Goal: Use online tool/utility: Utilize a website feature to perform a specific function

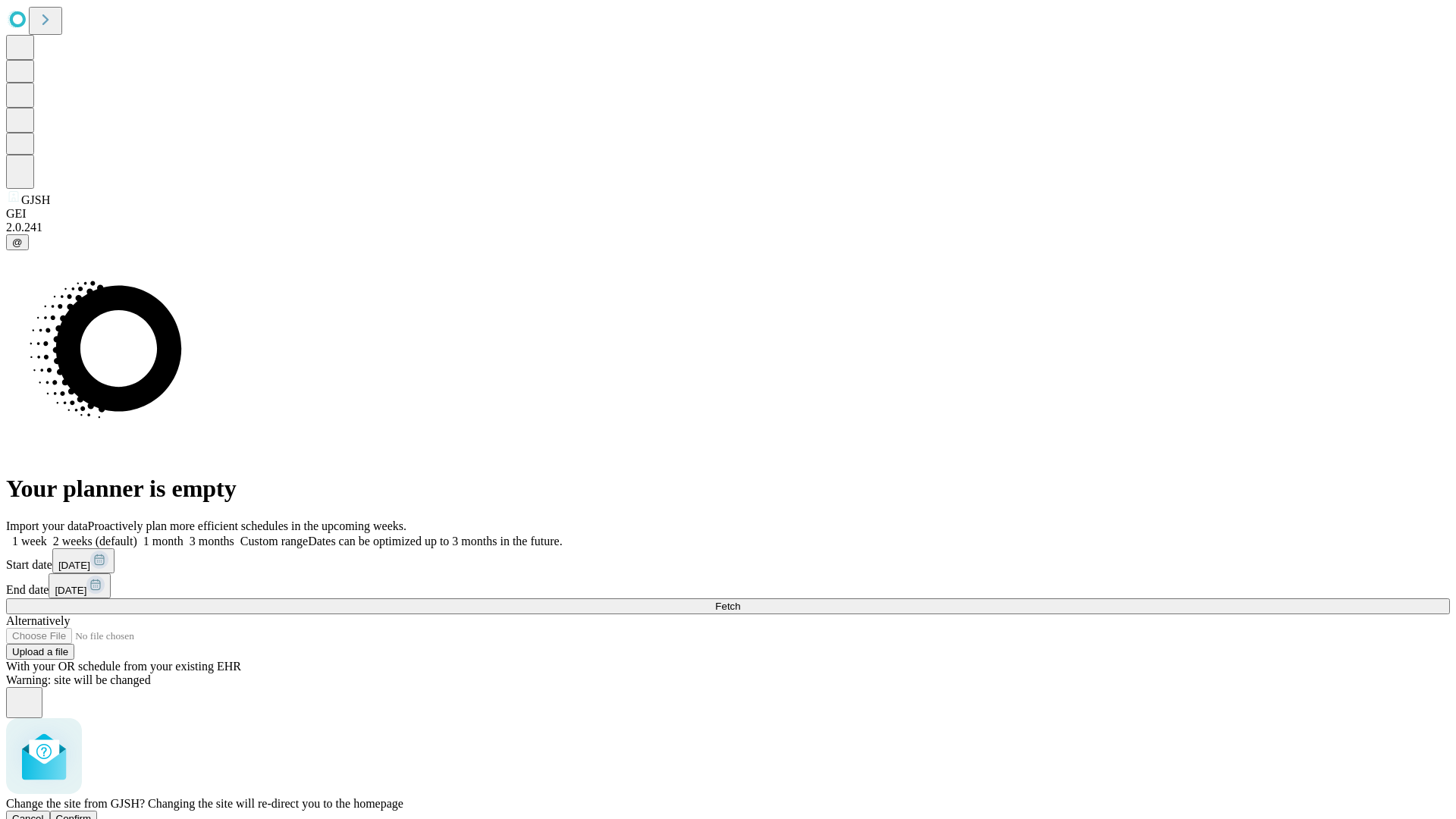
click at [92, 813] on span "Confirm" at bounding box center [74, 818] width 36 height 12
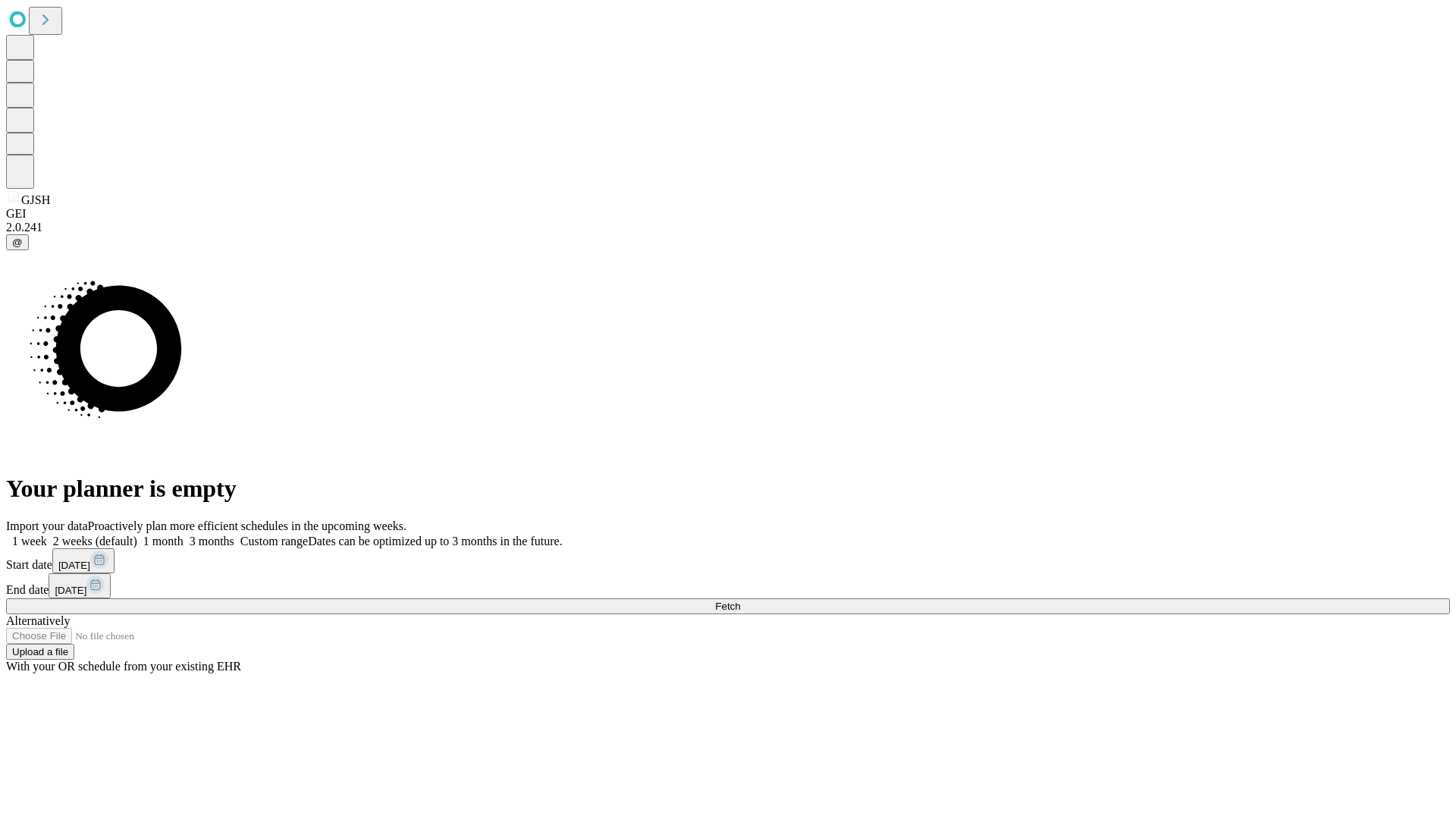
click at [137, 534] on label "2 weeks (default)" at bounding box center [92, 541] width 90 height 13
click at [740, 600] on span "Fetch" at bounding box center [727, 606] width 25 height 12
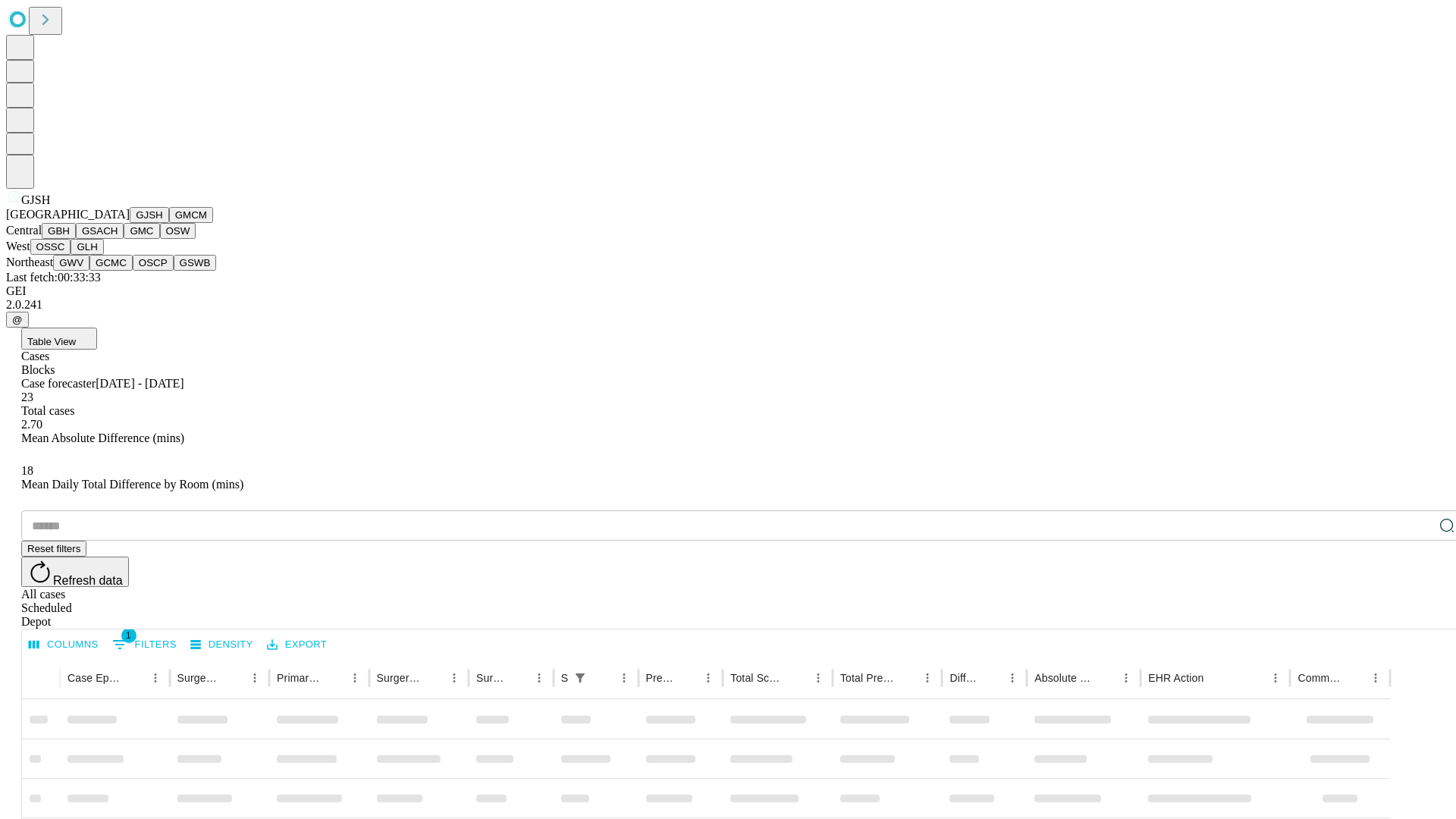
click at [169, 223] on button "GMCM" at bounding box center [191, 215] width 44 height 16
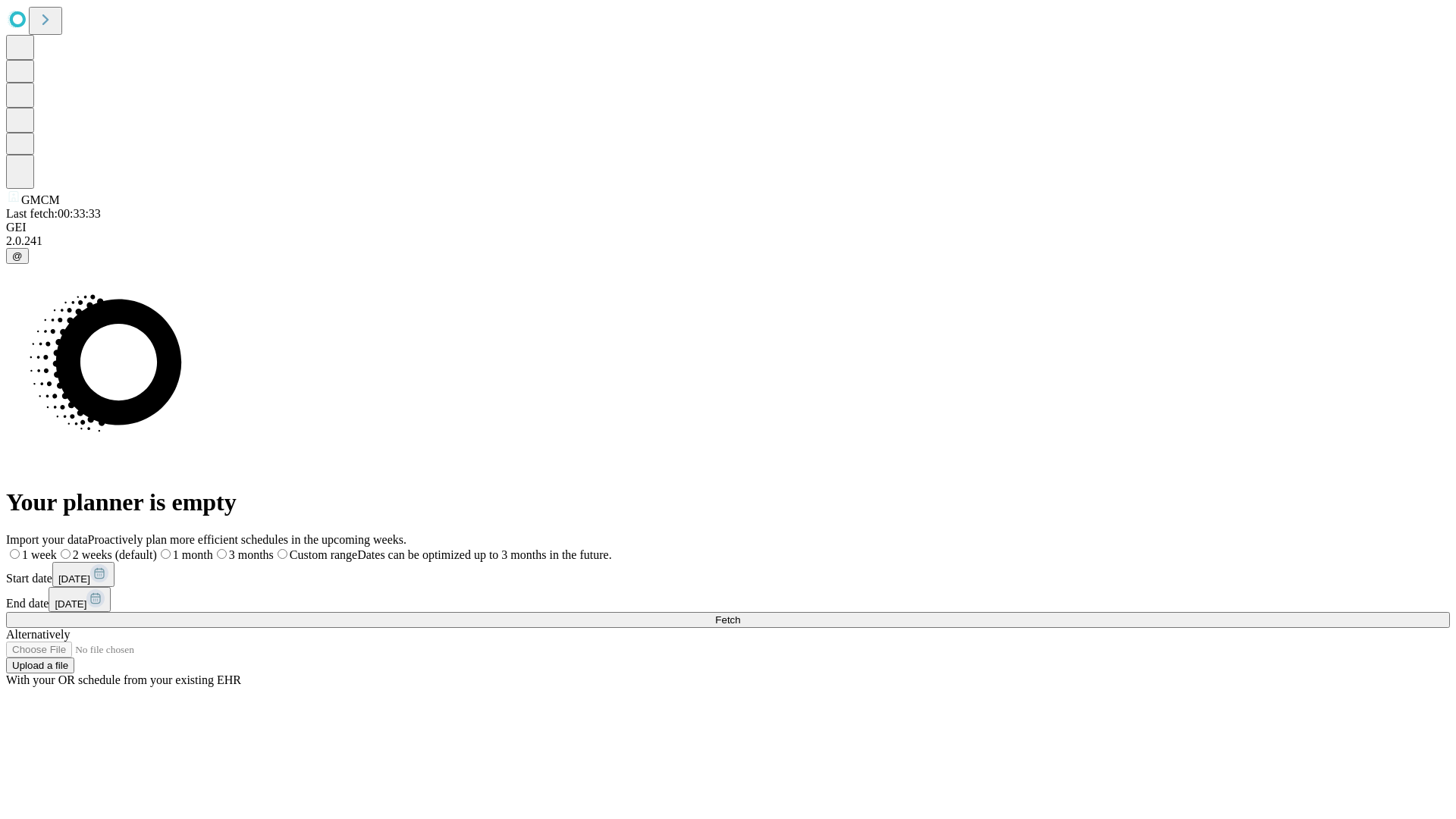
click at [740, 614] on span "Fetch" at bounding box center [727, 620] width 25 height 12
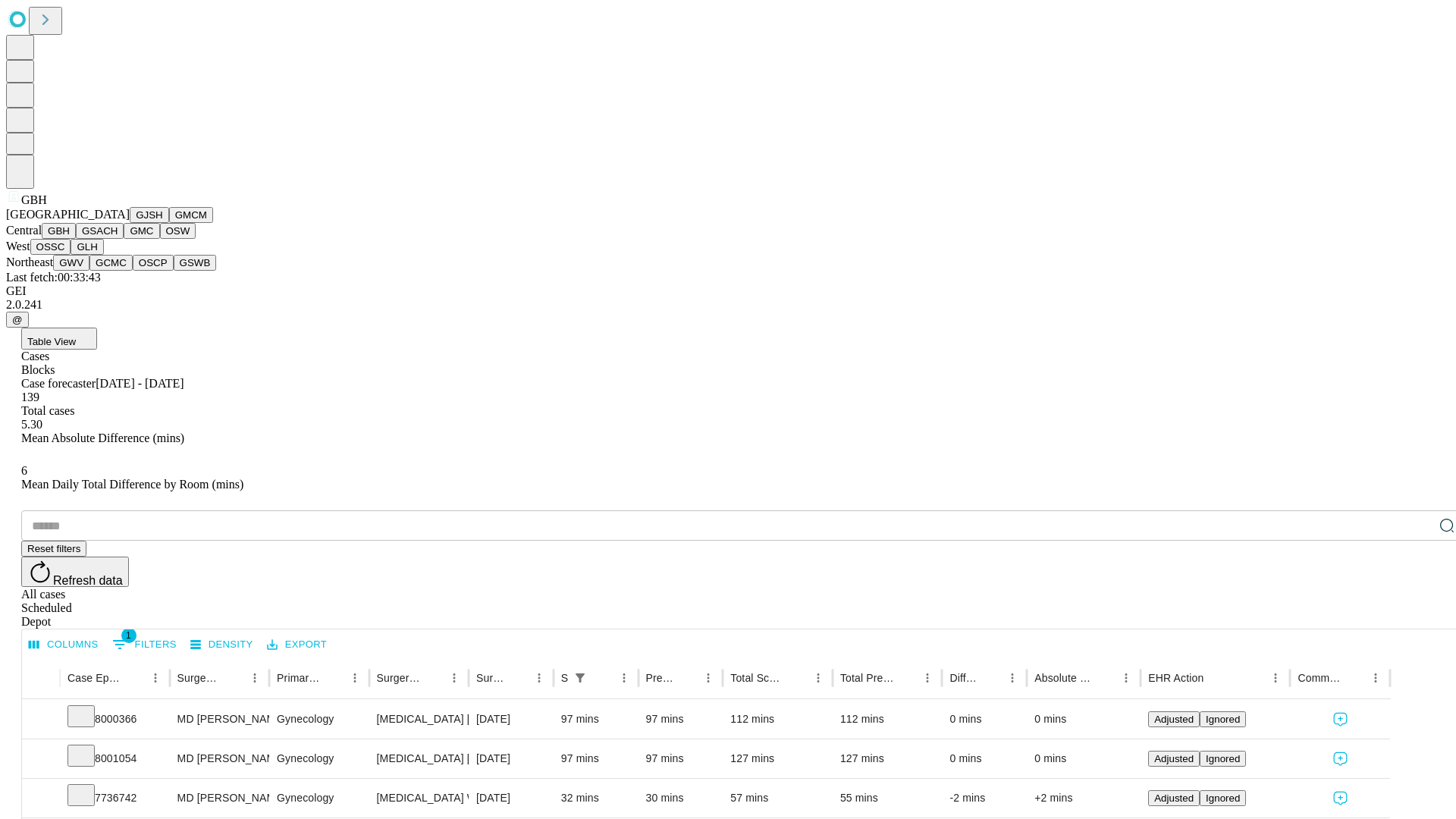
click at [117, 239] on button "GSACH" at bounding box center [99, 231] width 47 height 16
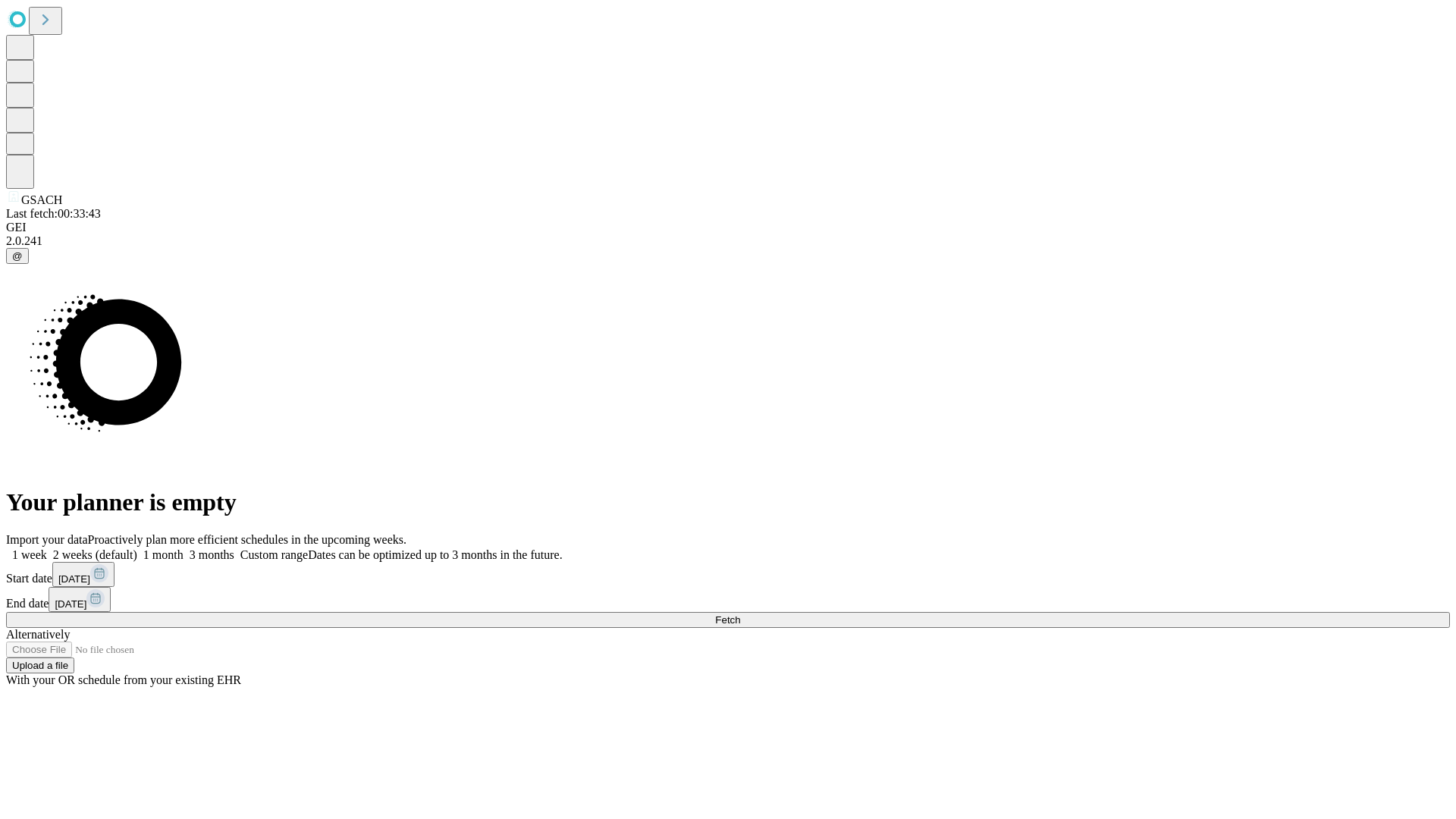
click at [740, 614] on span "Fetch" at bounding box center [727, 620] width 25 height 12
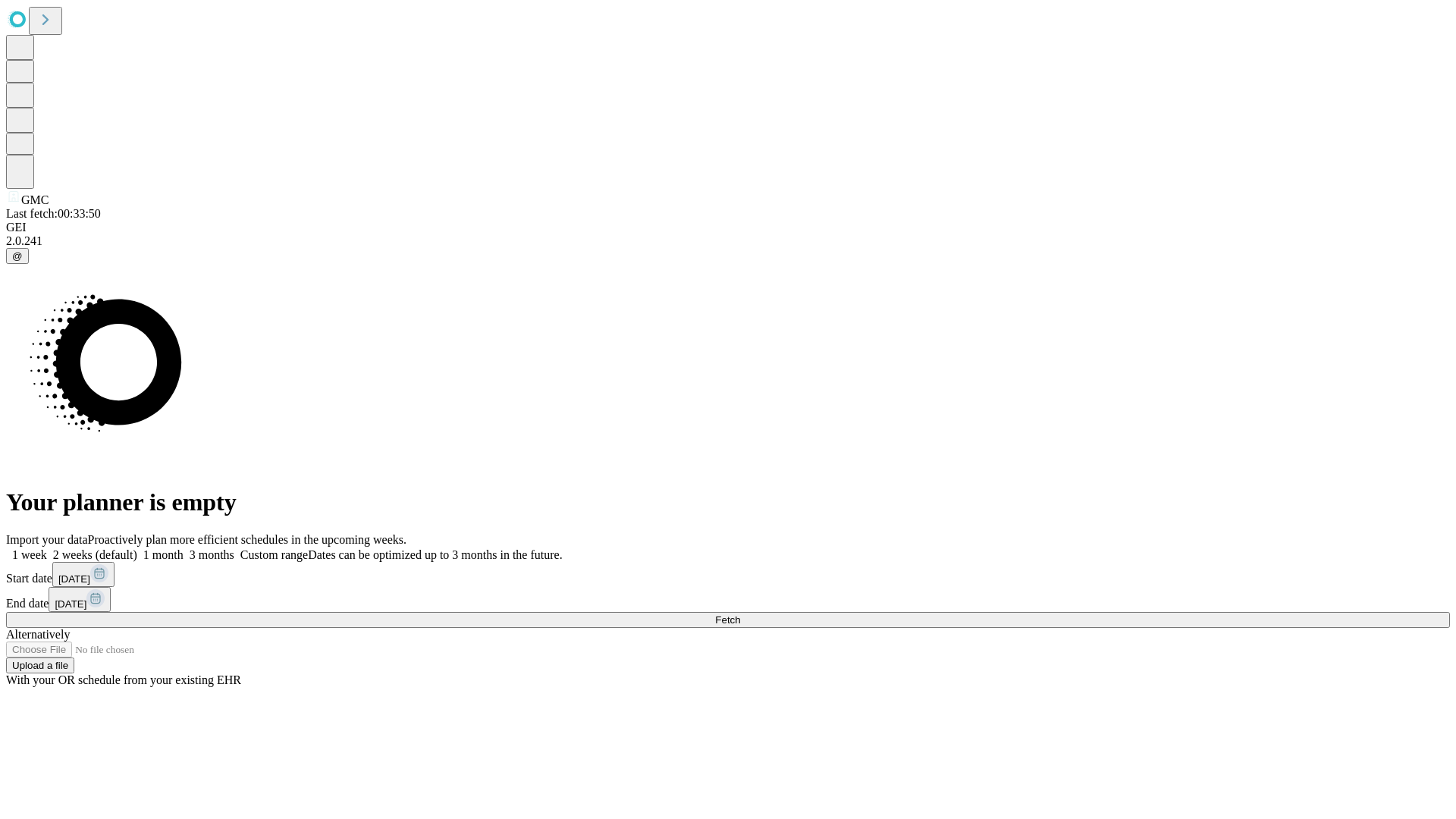
click at [137, 548] on label "2 weeks (default)" at bounding box center [92, 555] width 90 height 13
click at [740, 614] on span "Fetch" at bounding box center [727, 620] width 25 height 12
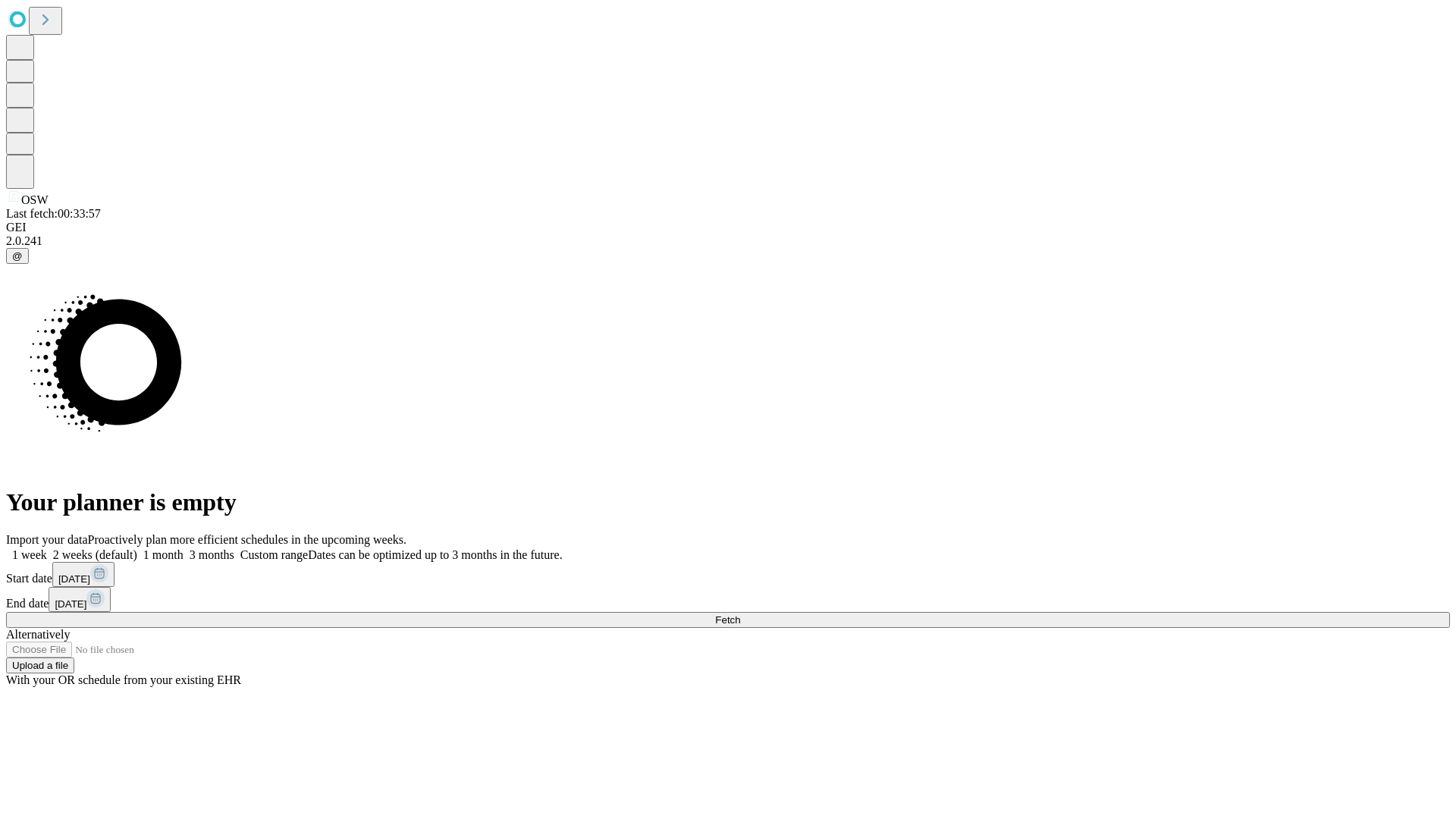
click at [740, 614] on span "Fetch" at bounding box center [727, 620] width 25 height 12
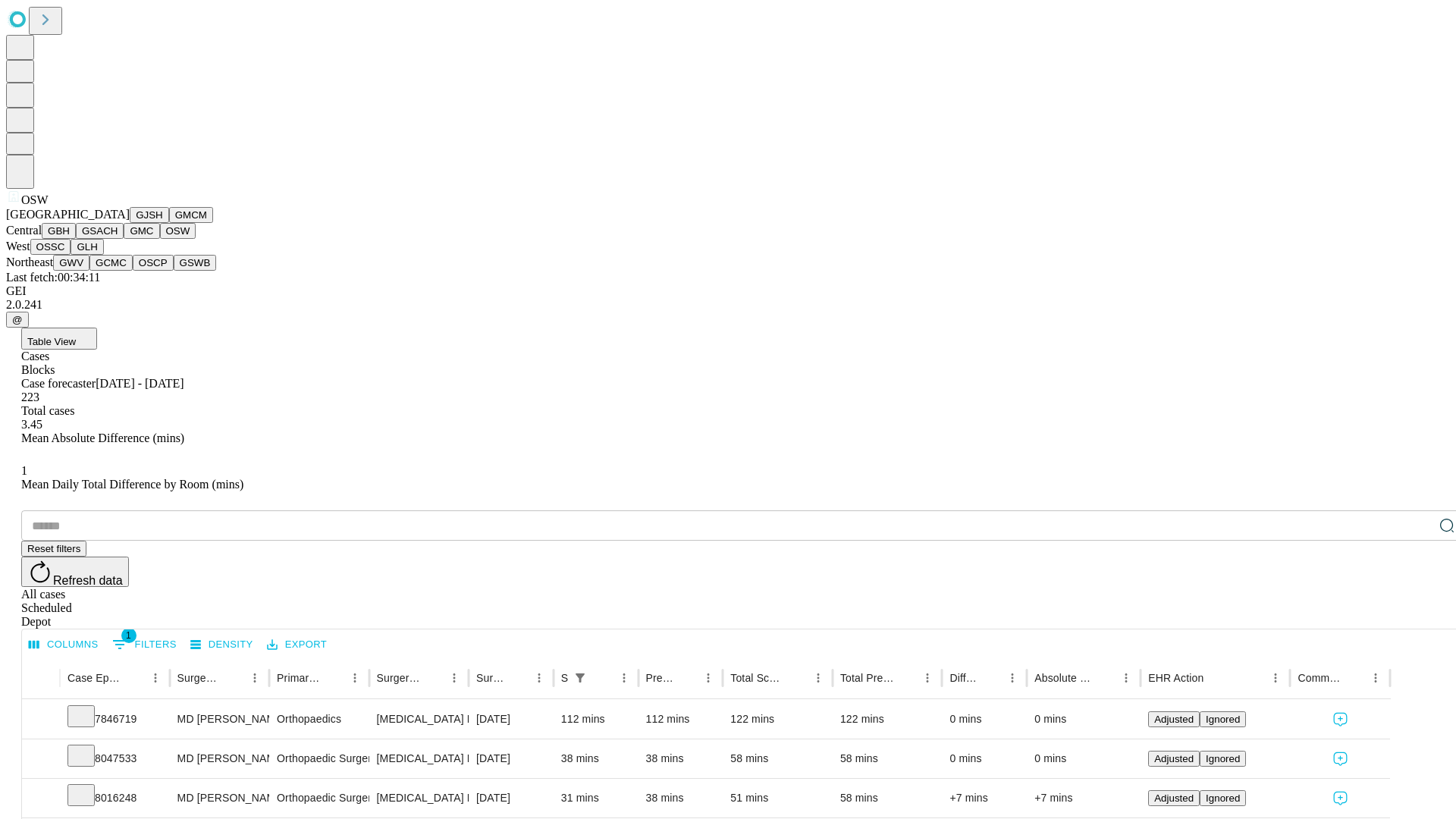
click at [72, 255] on button "OSSC" at bounding box center [51, 247] width 41 height 16
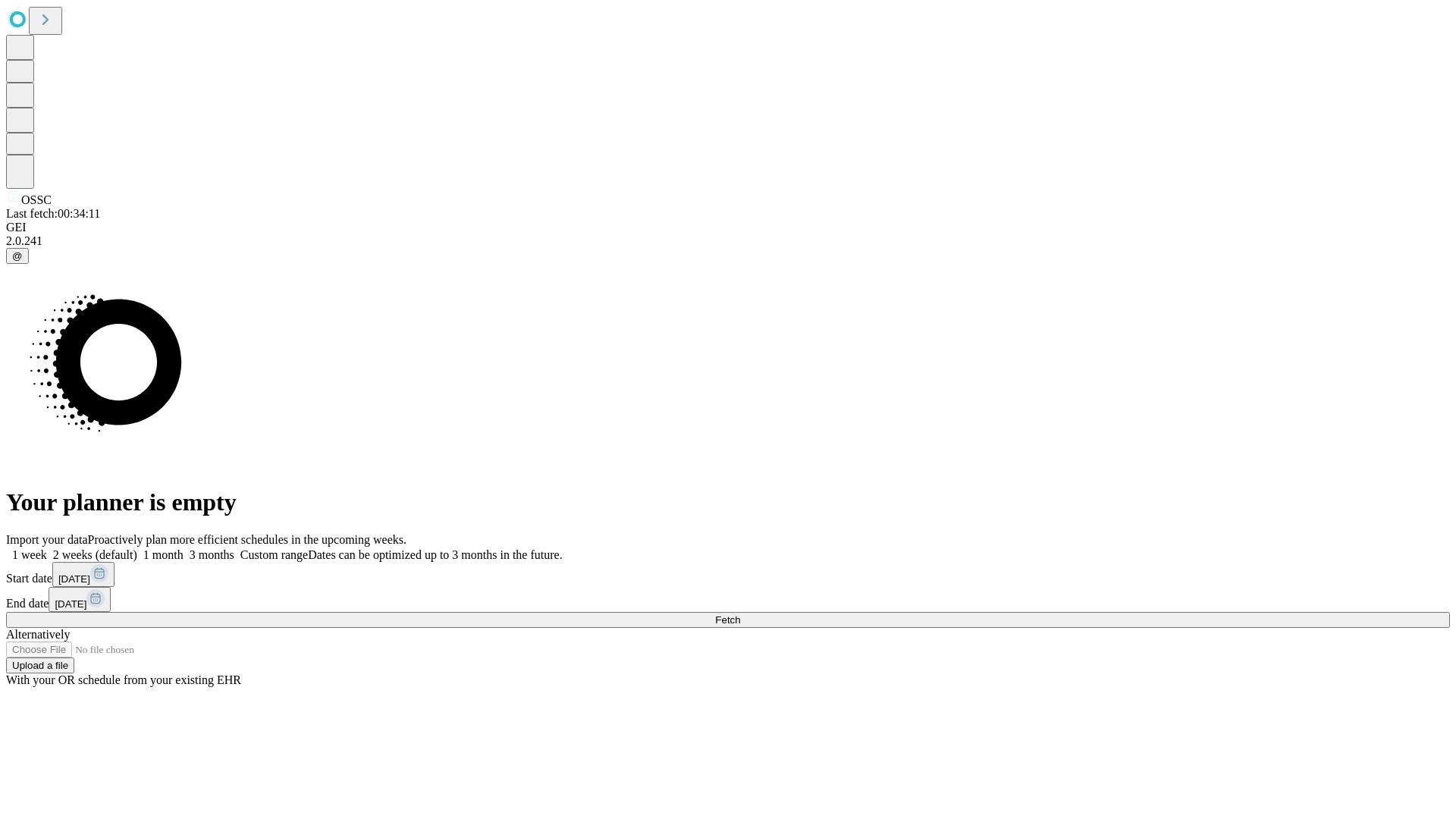
click at [137, 548] on label "2 weeks (default)" at bounding box center [92, 555] width 90 height 13
click at [740, 614] on span "Fetch" at bounding box center [727, 620] width 25 height 12
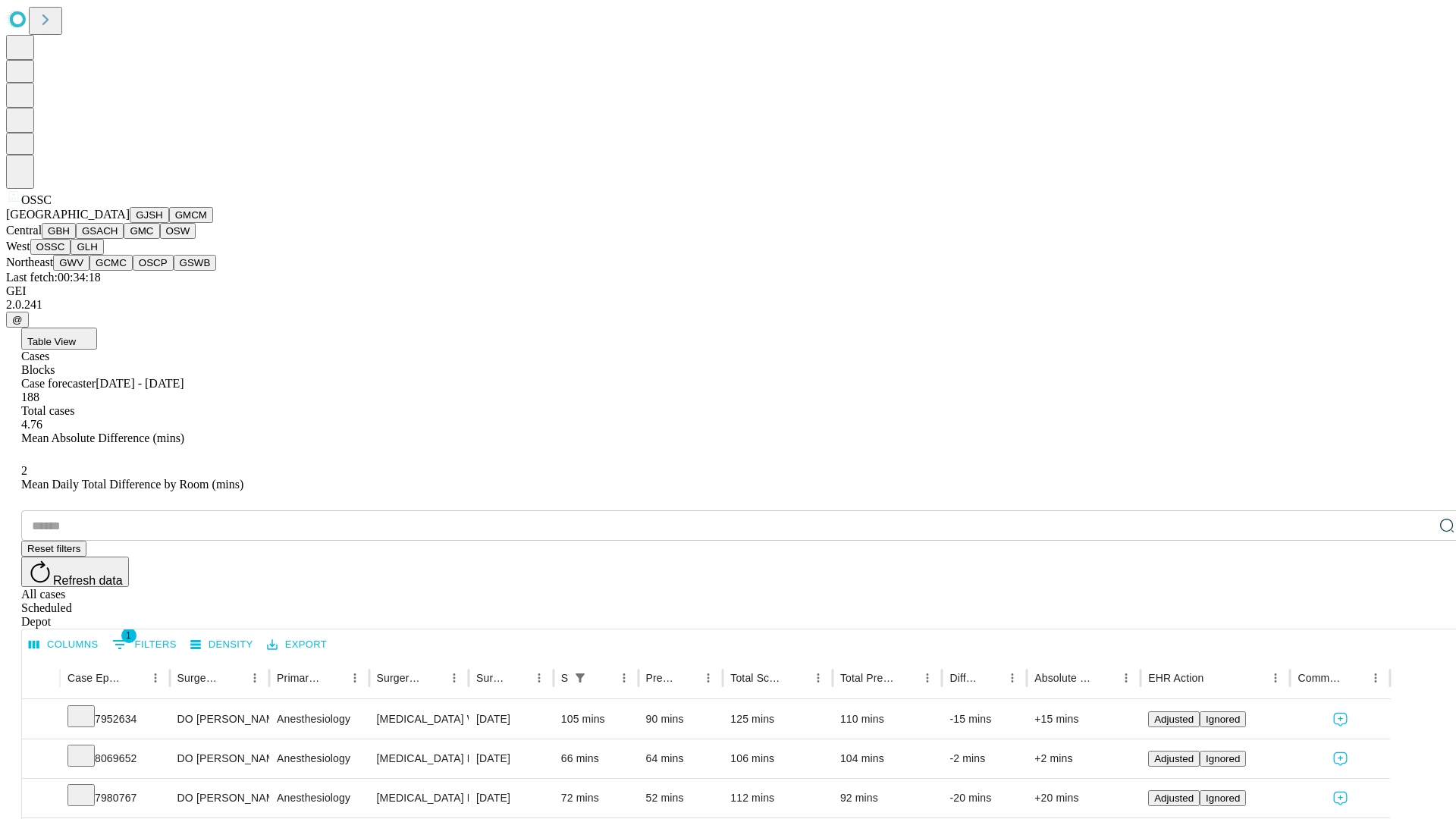
click at [103, 255] on button "GLH" at bounding box center [87, 247] width 33 height 16
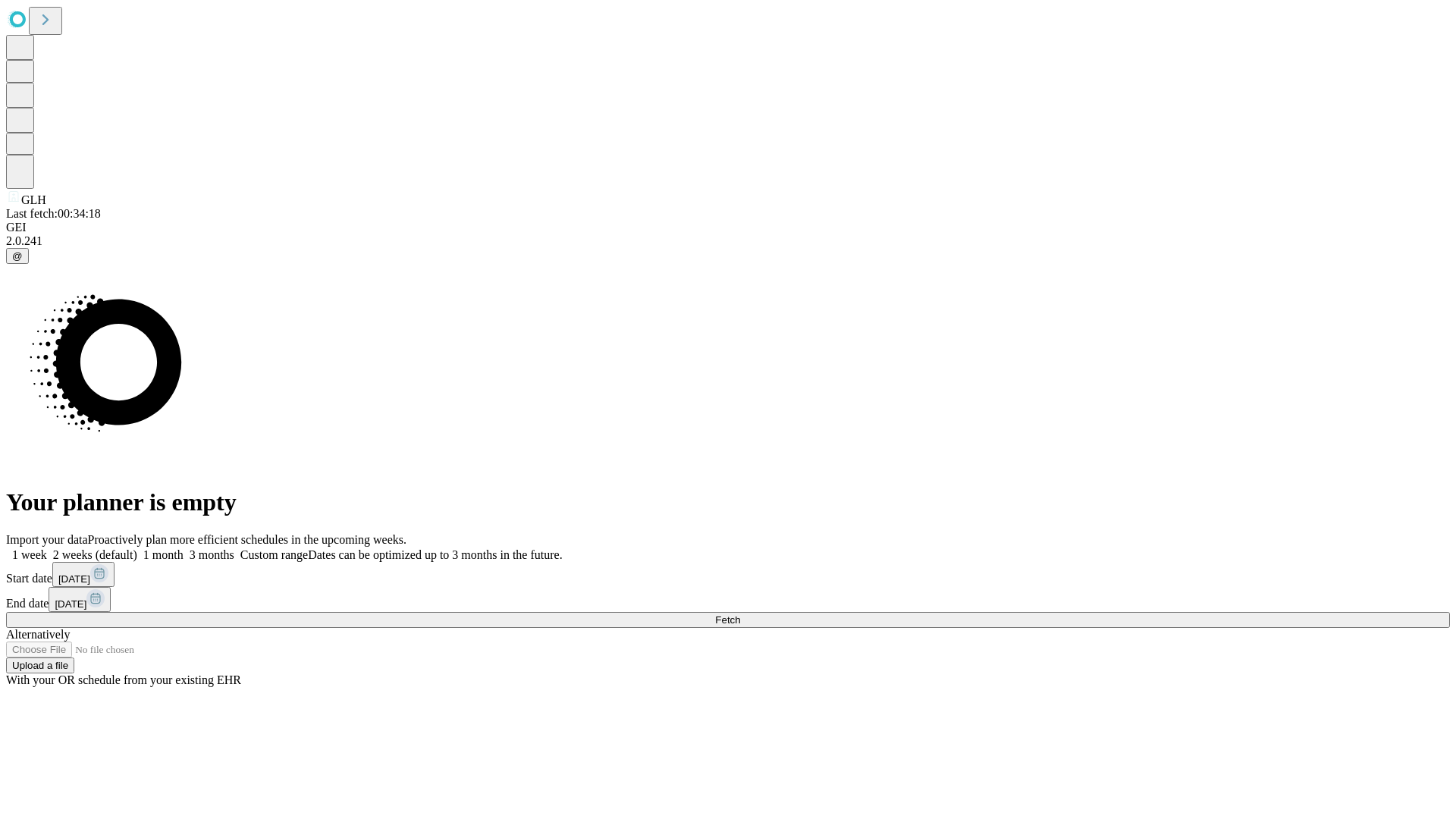
click at [137, 548] on label "2 weeks (default)" at bounding box center [92, 555] width 90 height 13
click at [740, 614] on span "Fetch" at bounding box center [727, 620] width 25 height 12
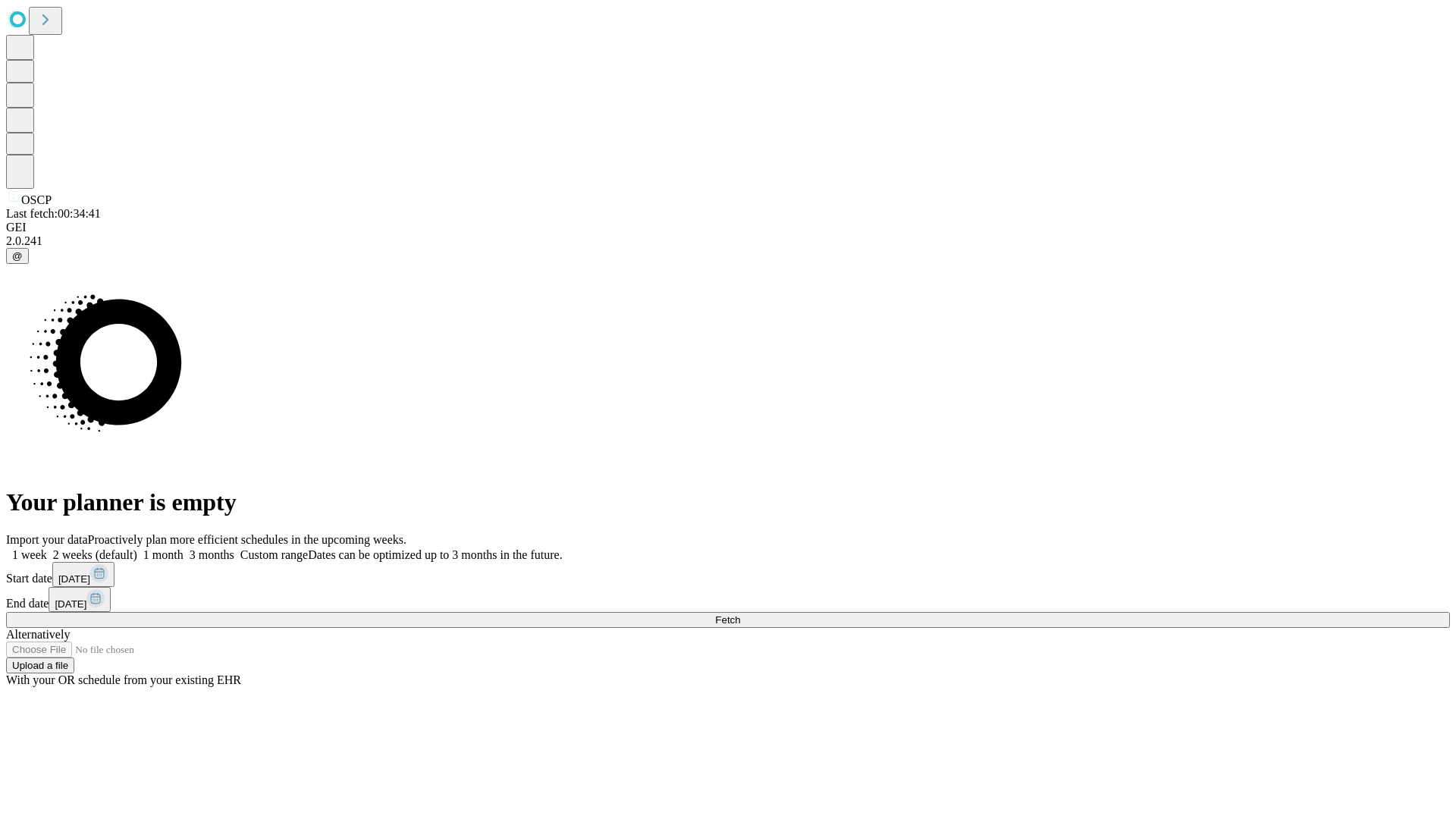
click at [137, 548] on label "2 weeks (default)" at bounding box center [92, 555] width 90 height 13
click at [740, 614] on span "Fetch" at bounding box center [727, 620] width 25 height 12
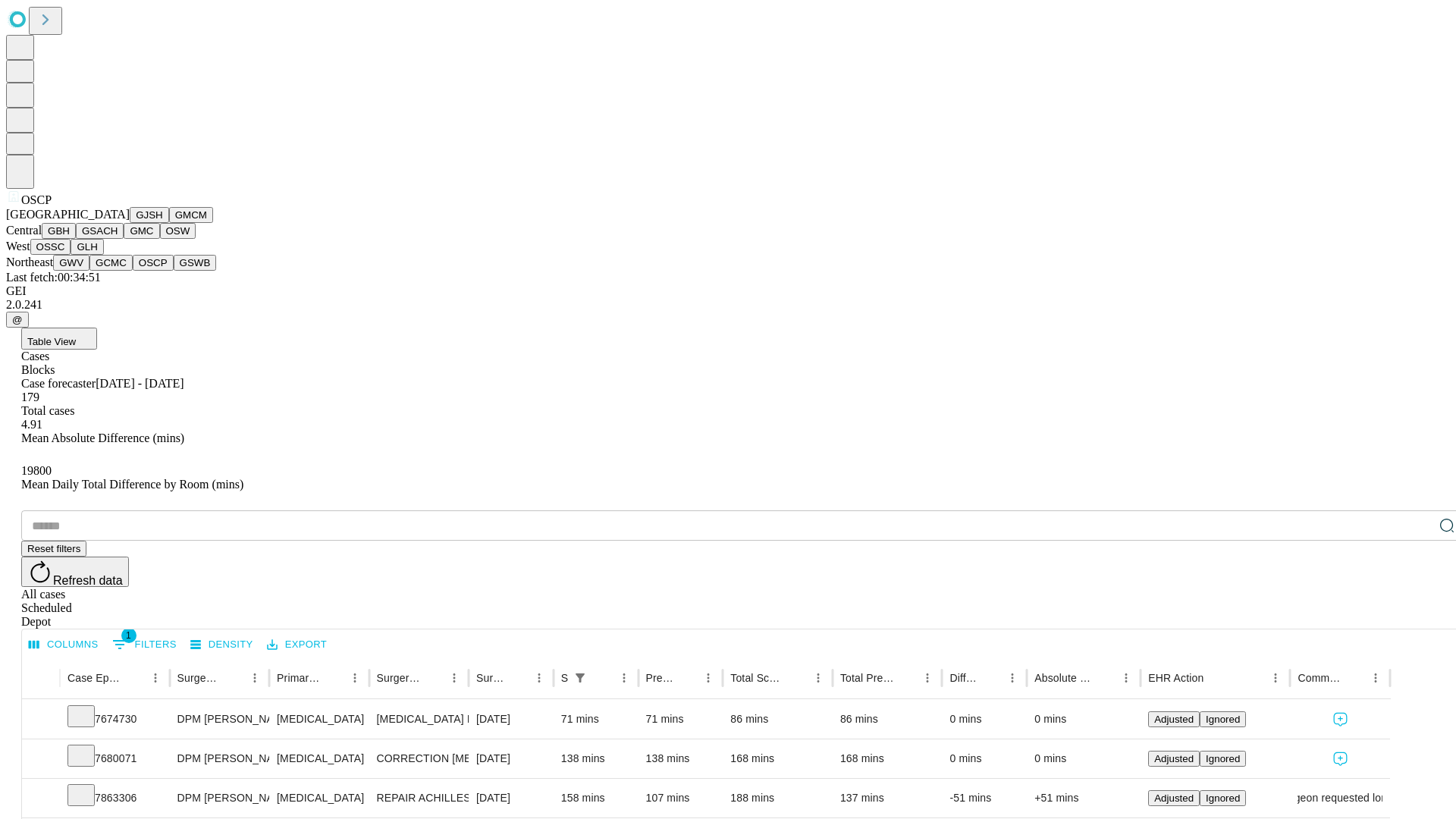
click at [173, 271] on button "GSWB" at bounding box center [195, 263] width 44 height 16
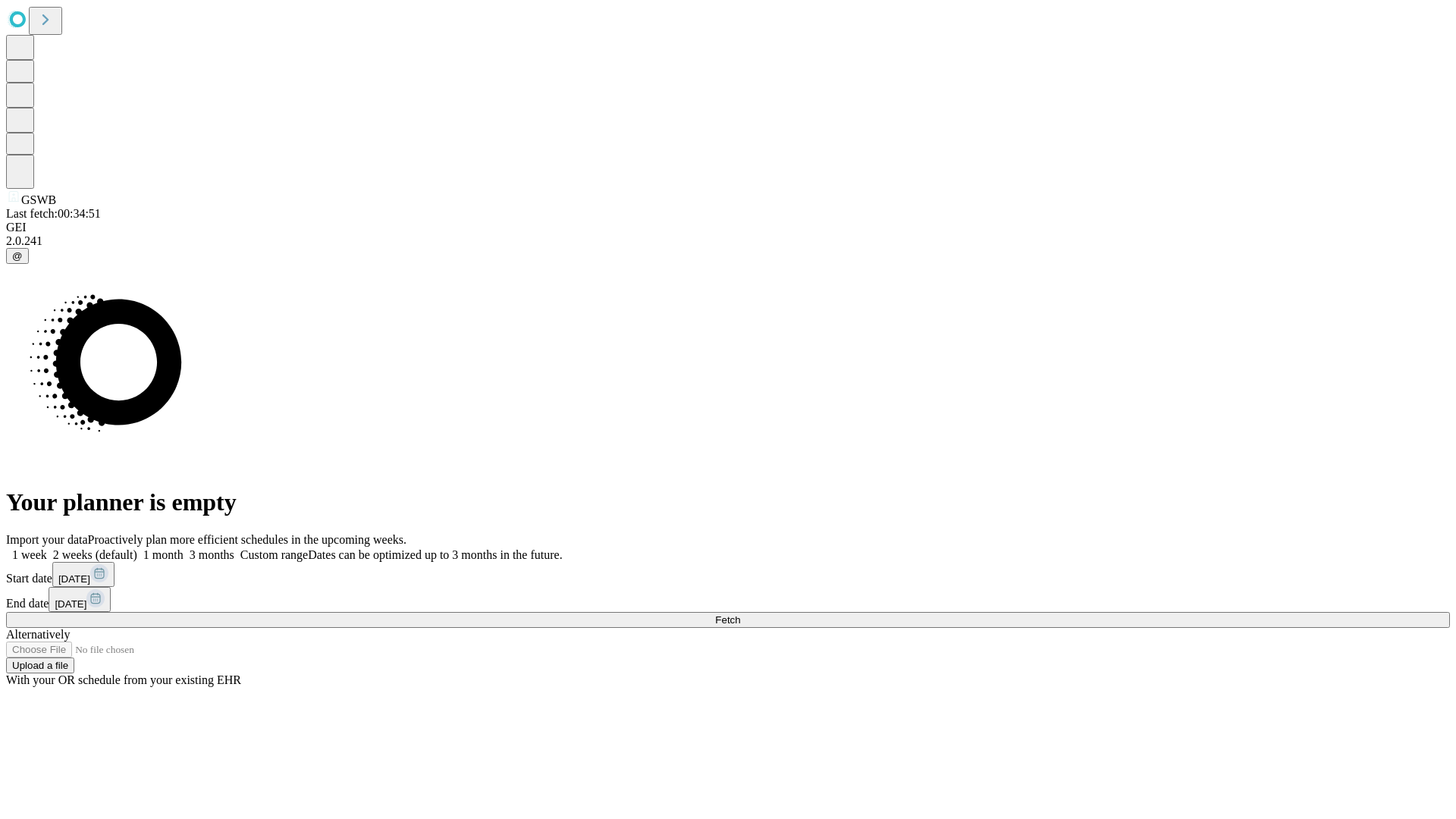
click at [137, 548] on label "2 weeks (default)" at bounding box center [92, 555] width 90 height 13
click at [740, 614] on span "Fetch" at bounding box center [727, 620] width 25 height 12
